Goal: Communication & Community: Answer question/provide support

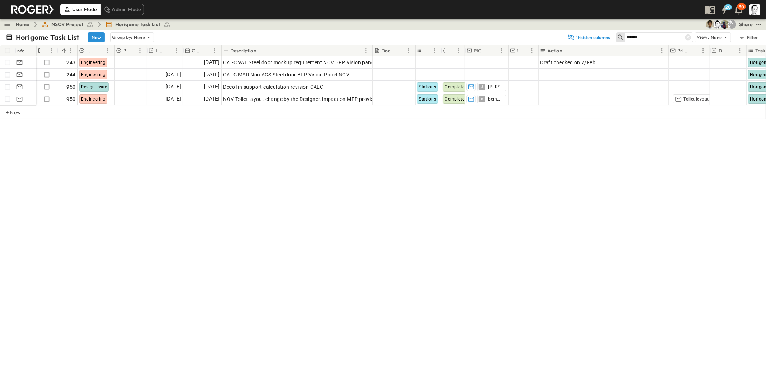
click at [646, 38] on input "******" at bounding box center [651, 37] width 50 height 10
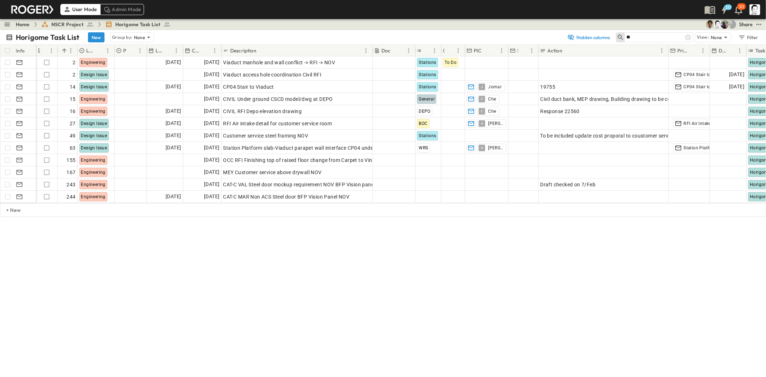
type input "*"
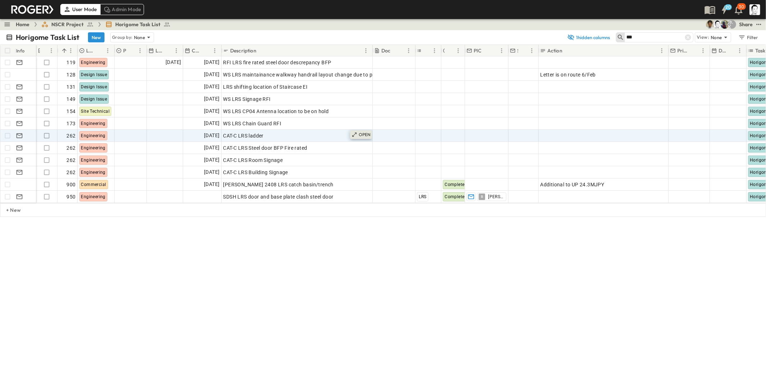
type input "***"
click at [363, 133] on p "OPEN" at bounding box center [365, 135] width 12 height 6
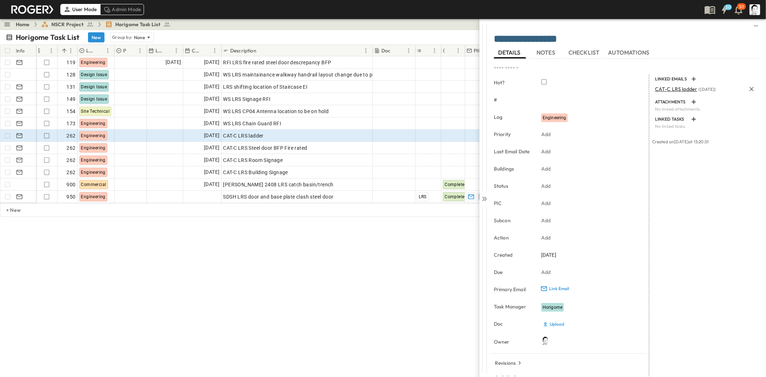
click at [680, 90] on span "CAT-C LRS ladder" at bounding box center [676, 89] width 42 height 6
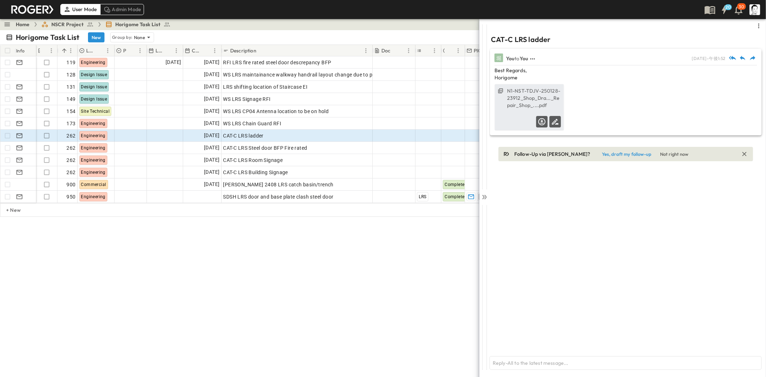
click at [535, 100] on label "N1-NST-TDJV-250128-23912_Shop_Dra..._Repair_Shop_....pdf" at bounding box center [534, 98] width 54 height 22
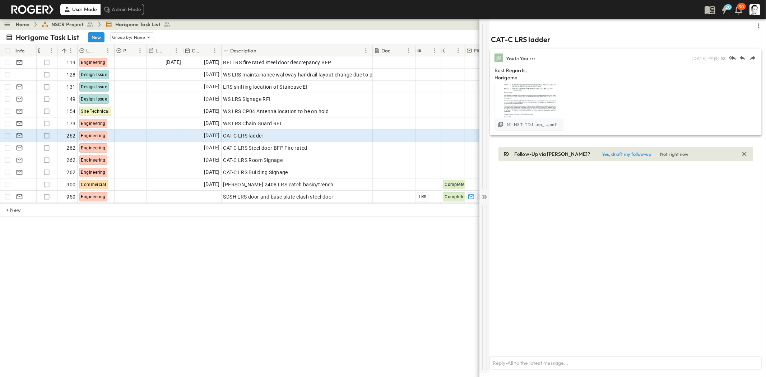
click at [488, 198] on div at bounding box center [484, 196] width 10 height 354
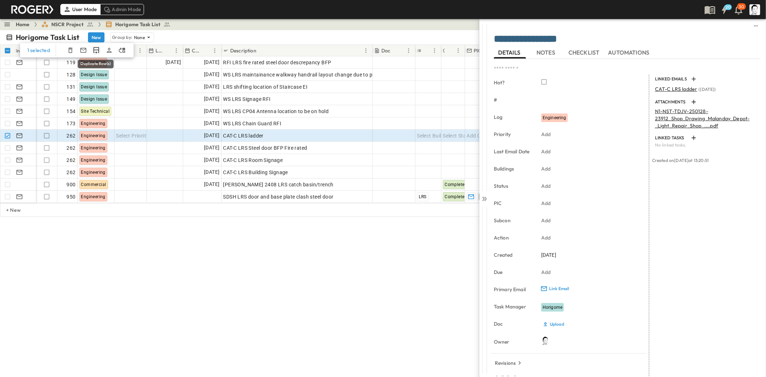
click at [97, 50] on icon "Duplicate Row(s)" at bounding box center [95, 50] width 5 height 6
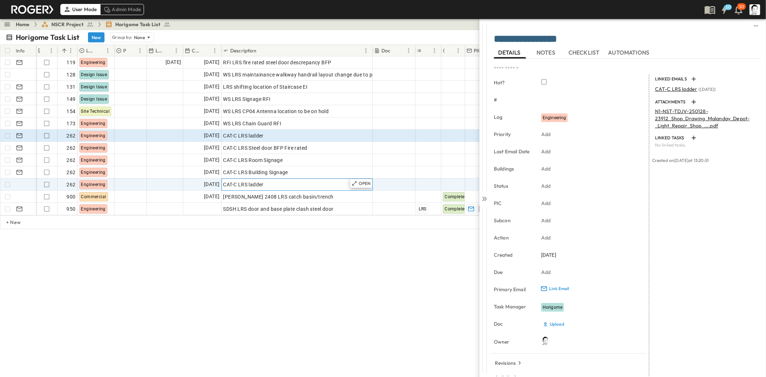
click at [265, 180] on div "CAT-C LRS ladder" at bounding box center [297, 185] width 148 height 10
type input "**********"
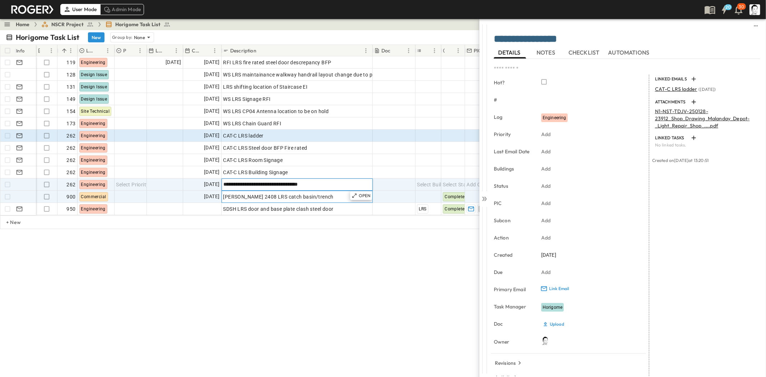
click at [261, 198] on span "[PERSON_NAME] 2408 LRS catch basin/trench" at bounding box center [278, 196] width 110 height 7
click at [216, 182] on span "[DATE]" at bounding box center [211, 184] width 15 height 8
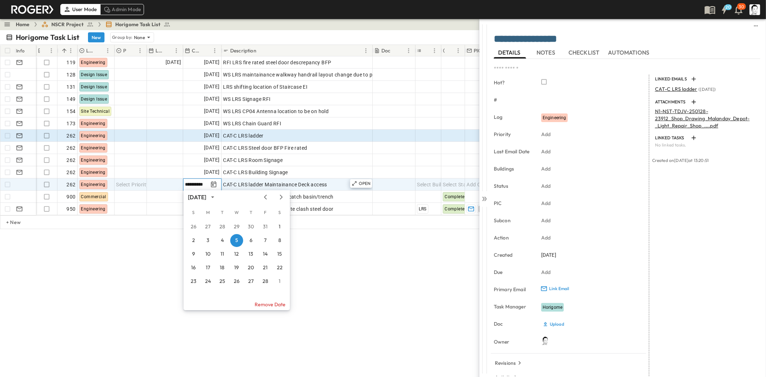
click at [202, 184] on input "**********" at bounding box center [196, 184] width 23 height 7
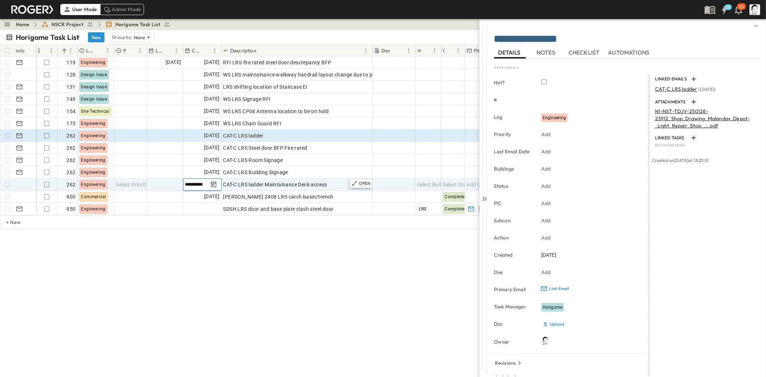
type input "**********"
click at [178, 185] on div at bounding box center [165, 184] width 36 height 11
click at [205, 186] on span "Add Date" at bounding box center [209, 184] width 22 height 7
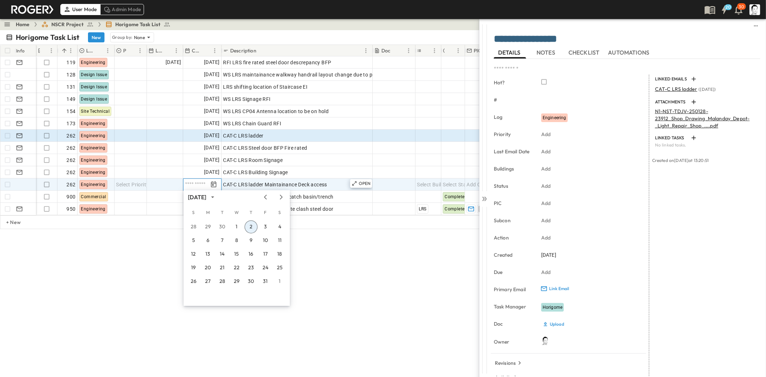
click at [247, 226] on button "2" at bounding box center [251, 226] width 13 height 13
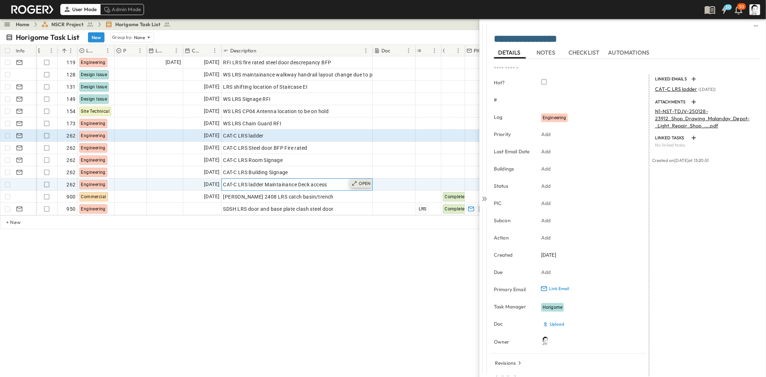
click at [368, 182] on p "OPEN" at bounding box center [365, 184] width 12 height 6
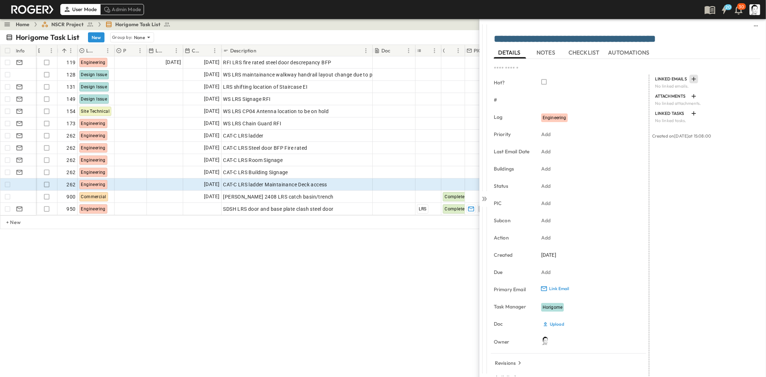
click at [690, 80] on icon "button" at bounding box center [693, 78] width 7 height 7
click at [692, 96] on p "Link Existing Email" at bounding box center [711, 98] width 48 height 7
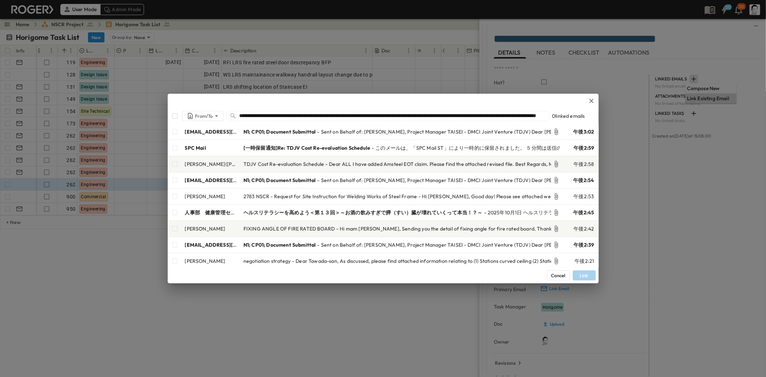
scroll to position [0, 107]
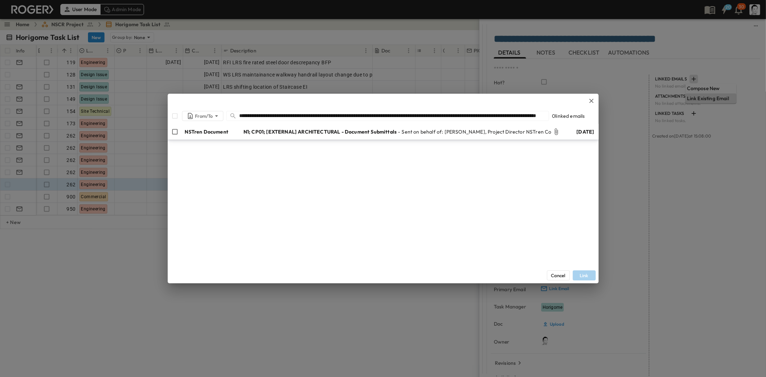
type input "**********"
click at [181, 132] on div "NSTren Document" at bounding box center [203, 131] width 71 height 13
click at [586, 275] on button "Link" at bounding box center [584, 275] width 23 height 10
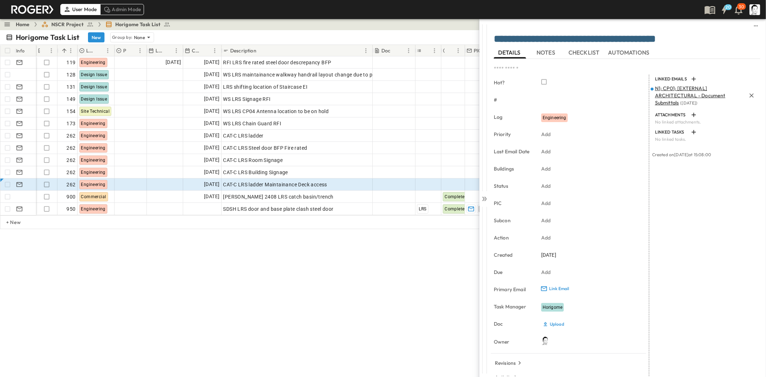
click at [660, 94] on span "N1; CP01; [EXTERNAL] ARCHITECTURAL - Document Submittals" at bounding box center [690, 95] width 70 height 21
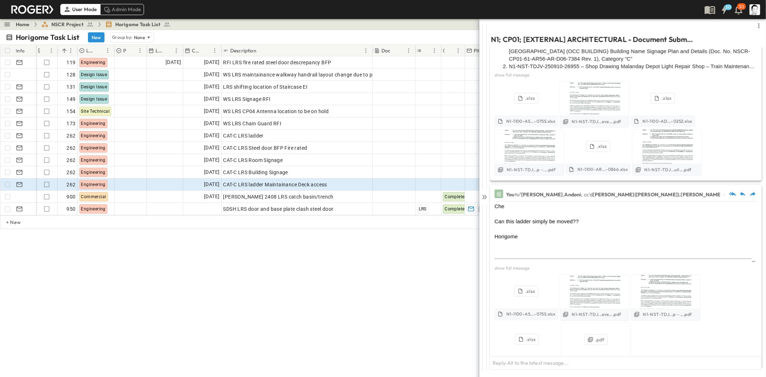
scroll to position [443, 0]
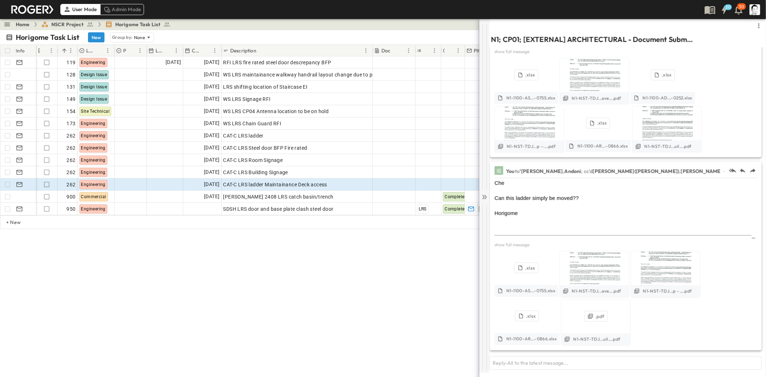
click at [482, 196] on icon at bounding box center [484, 197] width 7 height 7
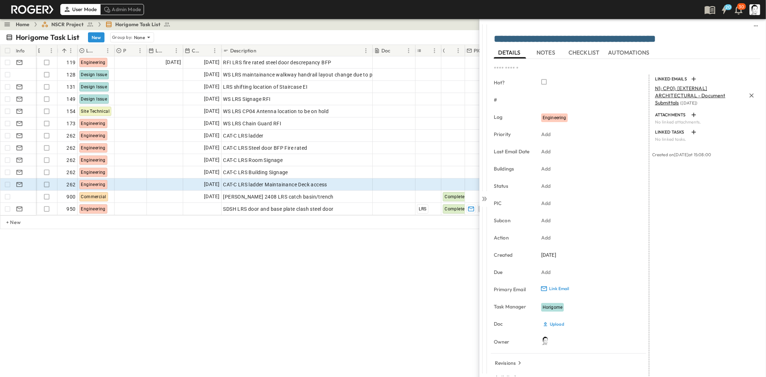
click at [667, 96] on span "N1; CP01; [EXTERNAL] ARCHITECTURAL - Document Submittals" at bounding box center [690, 95] width 70 height 21
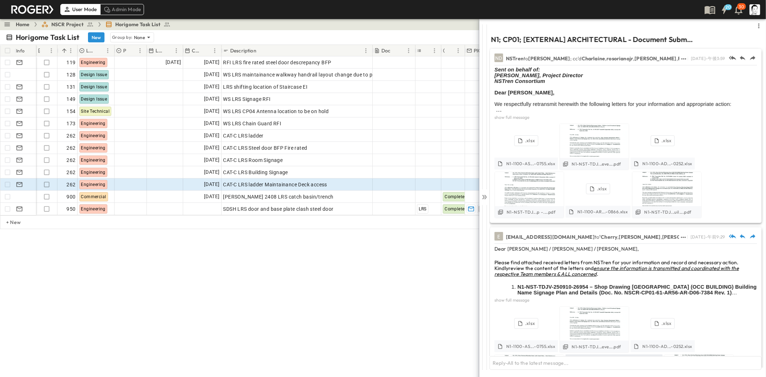
scroll to position [250, 0]
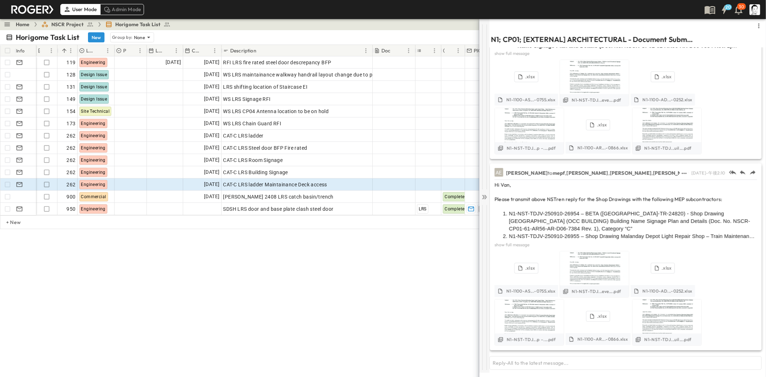
click at [482, 196] on icon at bounding box center [484, 197] width 7 height 7
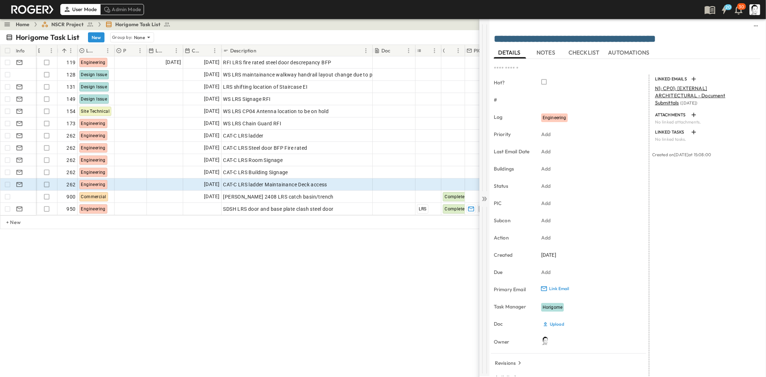
click at [482, 196] on icon at bounding box center [484, 198] width 7 height 7
